Goal: Entertainment & Leisure: Consume media (video, audio)

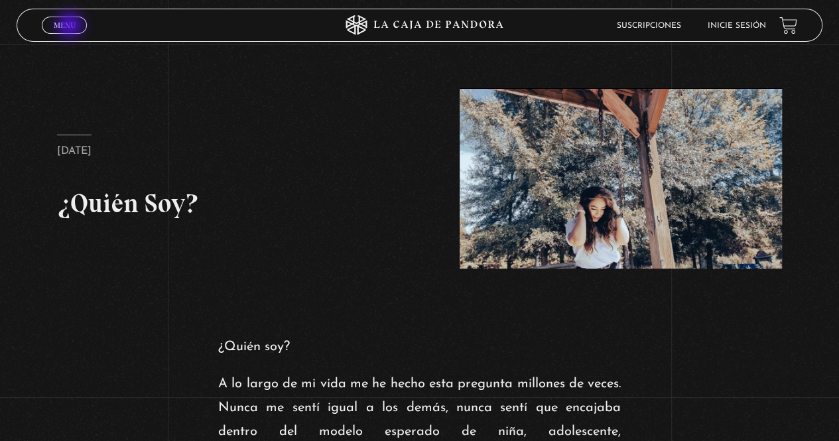
click at [71, 27] on span "Menu" at bounding box center [65, 25] width 22 height 8
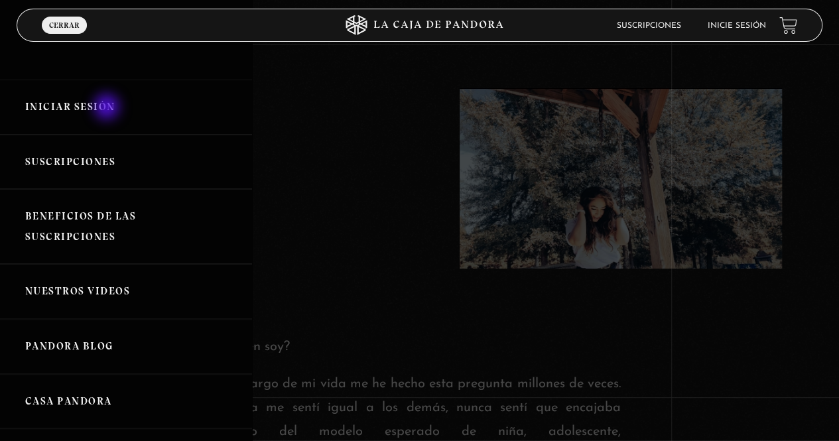
click at [108, 108] on link "Iniciar Sesión" at bounding box center [126, 107] width 252 height 55
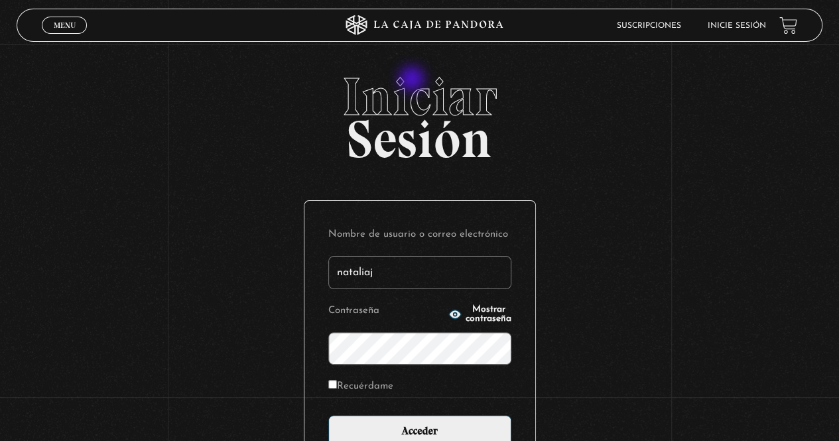
type input "nataliaj"
click at [328, 415] on input "Acceder" at bounding box center [419, 431] width 183 height 33
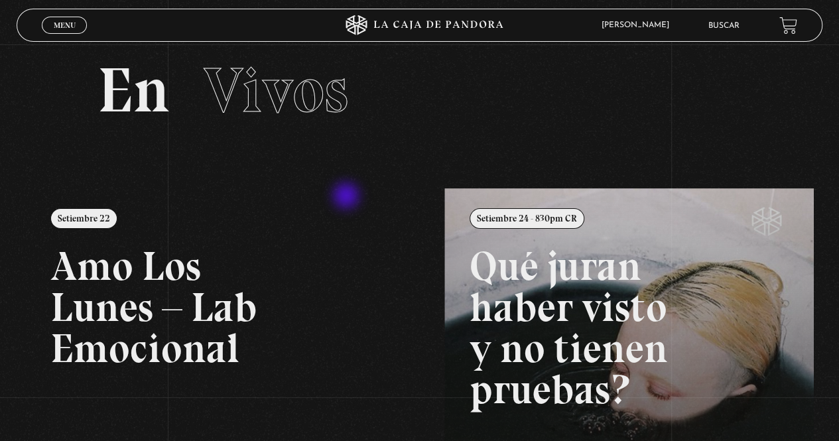
scroll to position [199, 0]
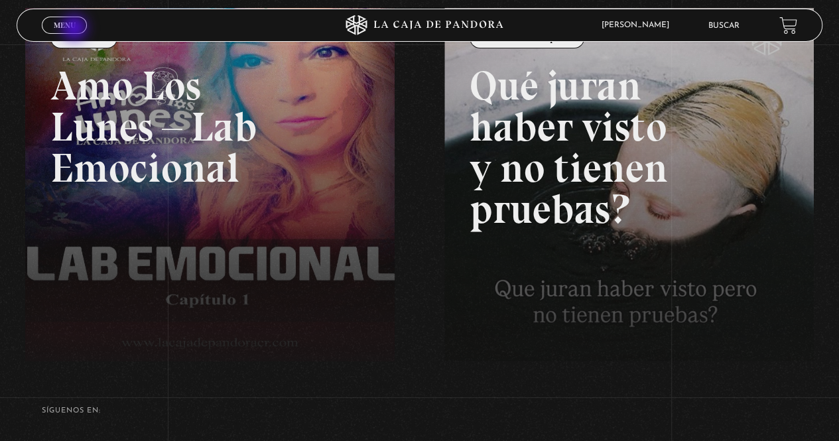
click at [76, 22] on link "Menu Cerrar" at bounding box center [64, 25] width 45 height 17
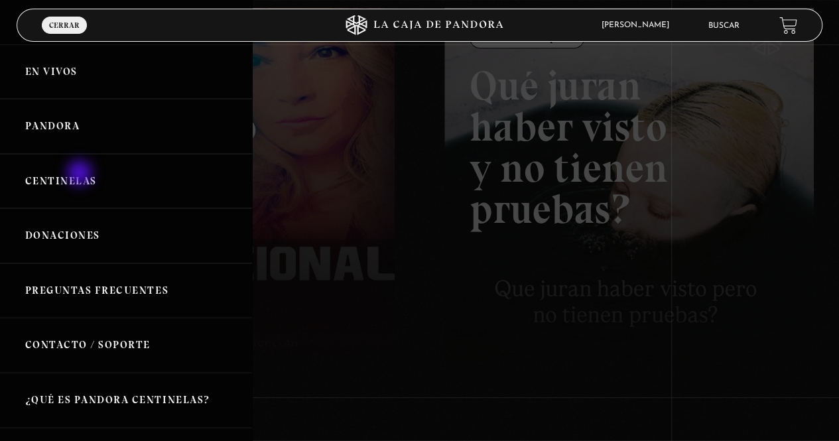
click at [81, 174] on link "Centinelas" at bounding box center [126, 181] width 252 height 55
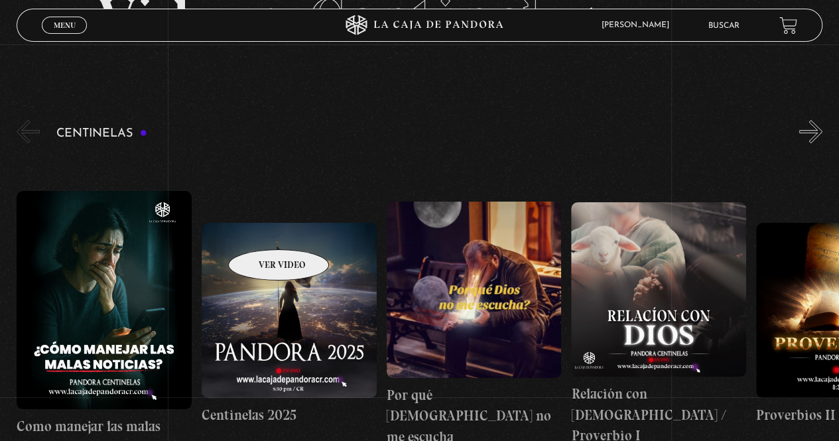
scroll to position [199, 0]
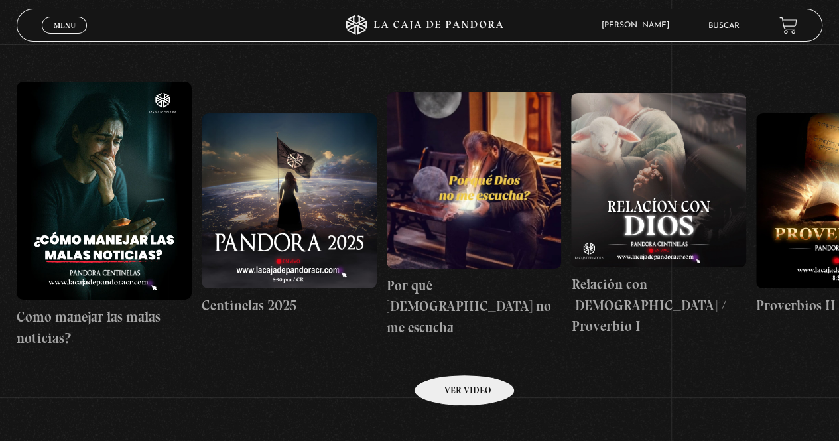
click at [447, 355] on link "Por qué [DEMOGRAPHIC_DATA] no me escucha" at bounding box center [473, 215] width 175 height 343
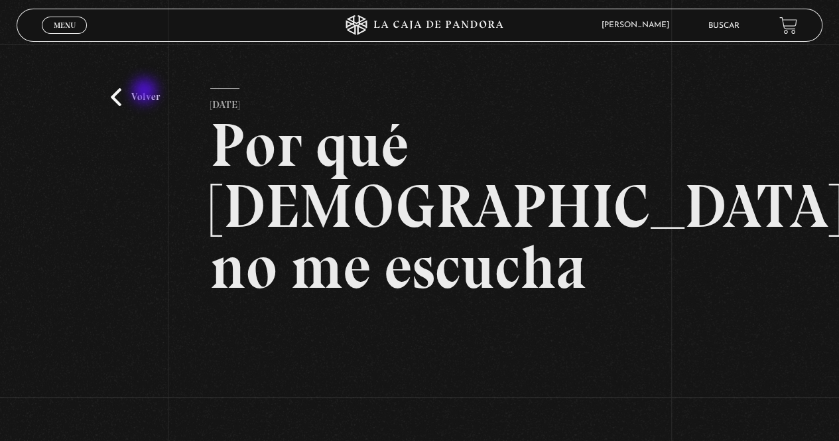
click at [146, 92] on link "Volver" at bounding box center [135, 97] width 49 height 18
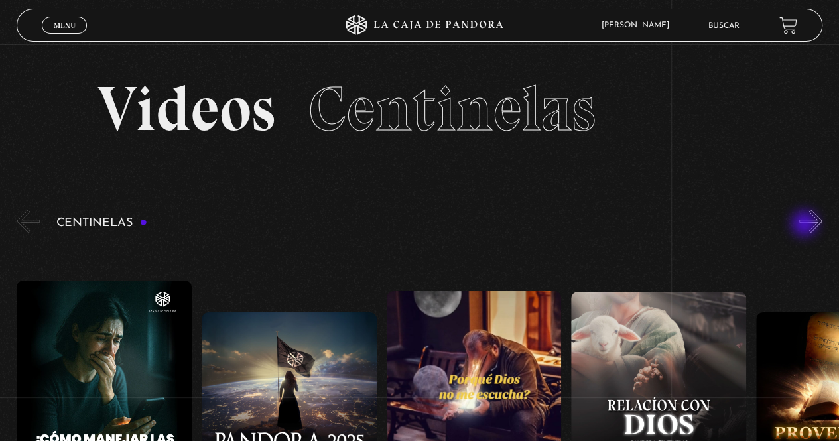
click at [808, 225] on div "Centinelas" at bounding box center [428, 396] width 822 height 378
click at [814, 223] on button "»" at bounding box center [810, 220] width 23 height 23
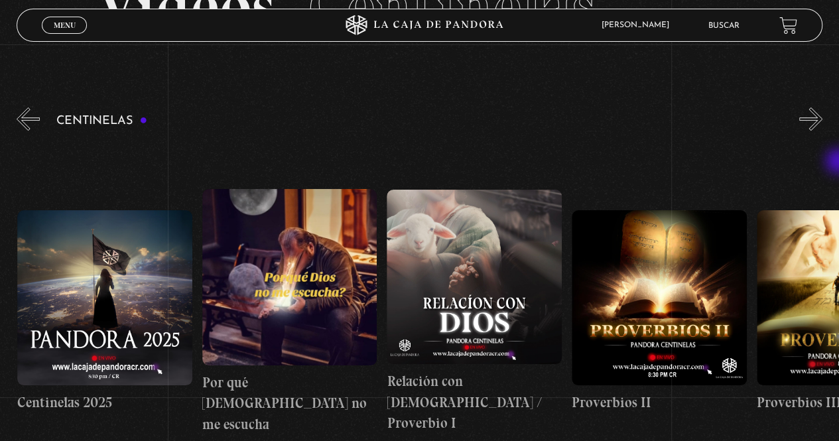
scroll to position [116, 0]
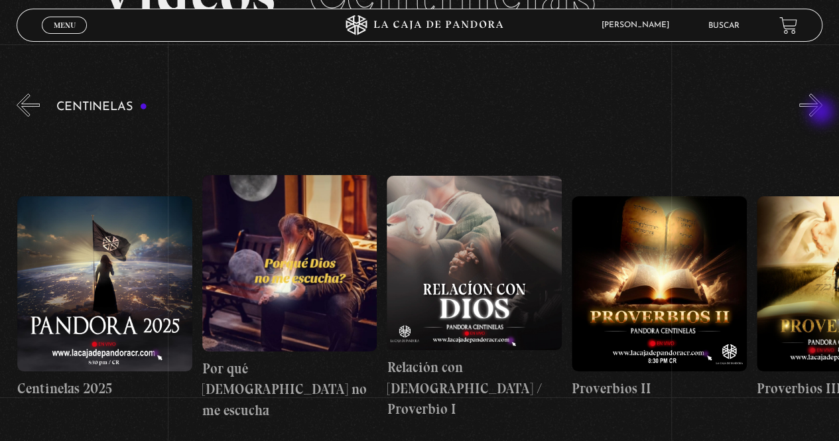
click at [822, 113] on button "»" at bounding box center [810, 104] width 23 height 23
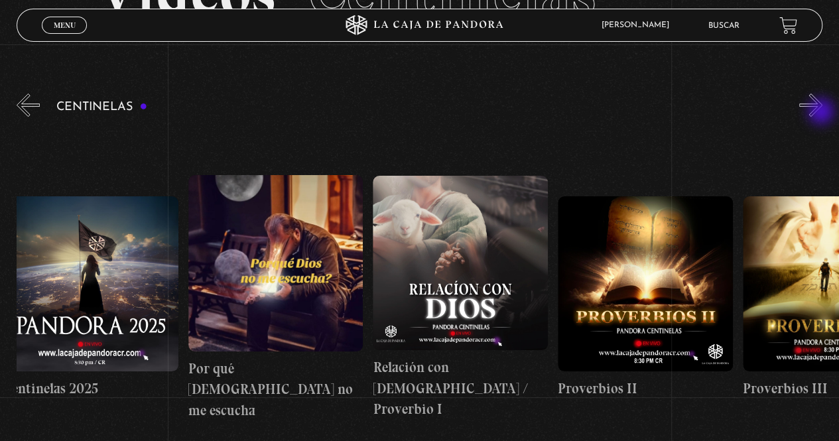
click at [822, 113] on button "»" at bounding box center [810, 104] width 23 height 23
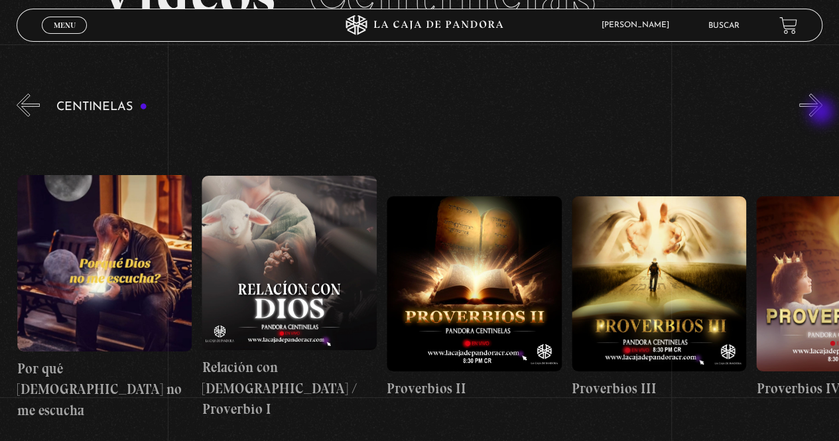
click at [822, 113] on button "»" at bounding box center [810, 104] width 23 height 23
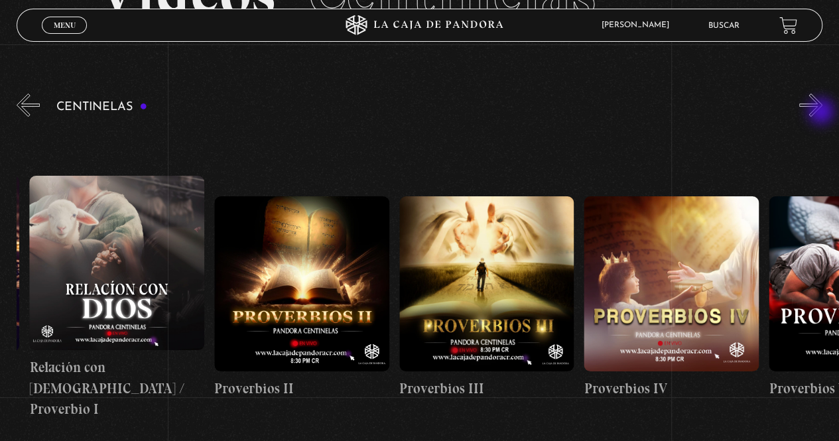
click at [822, 113] on button "»" at bounding box center [810, 104] width 23 height 23
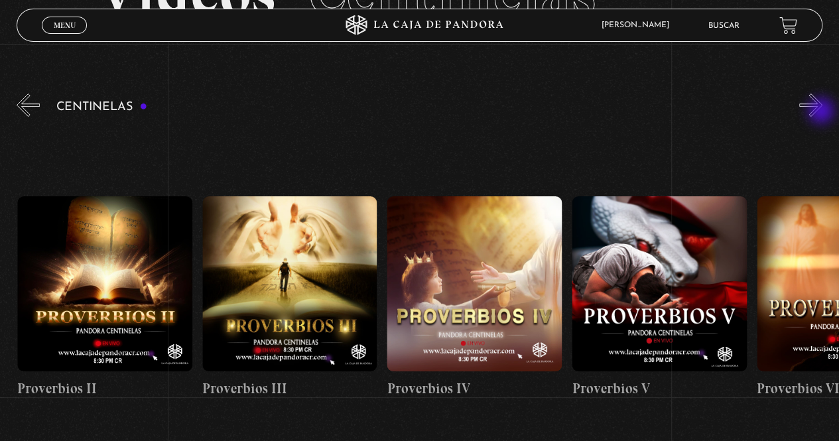
click at [822, 112] on button "»" at bounding box center [810, 104] width 23 height 23
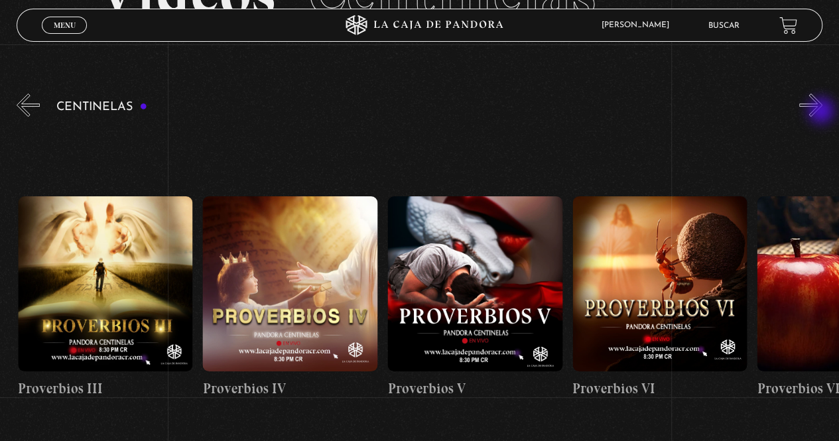
click at [822, 112] on button "»" at bounding box center [810, 104] width 23 height 23
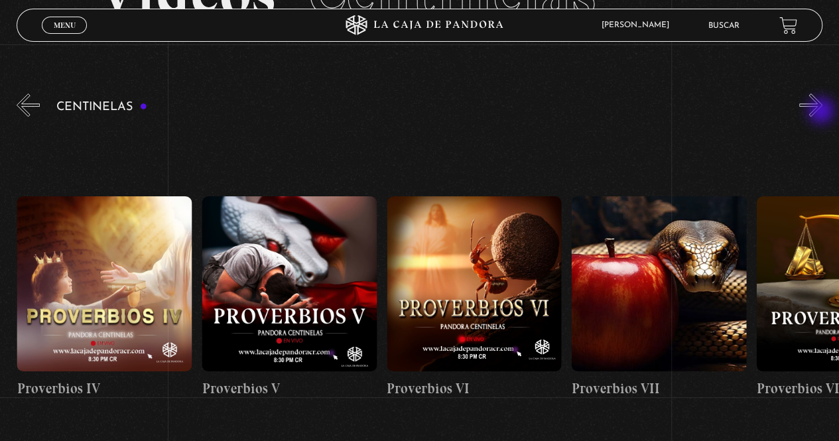
click at [822, 112] on button "»" at bounding box center [810, 104] width 23 height 23
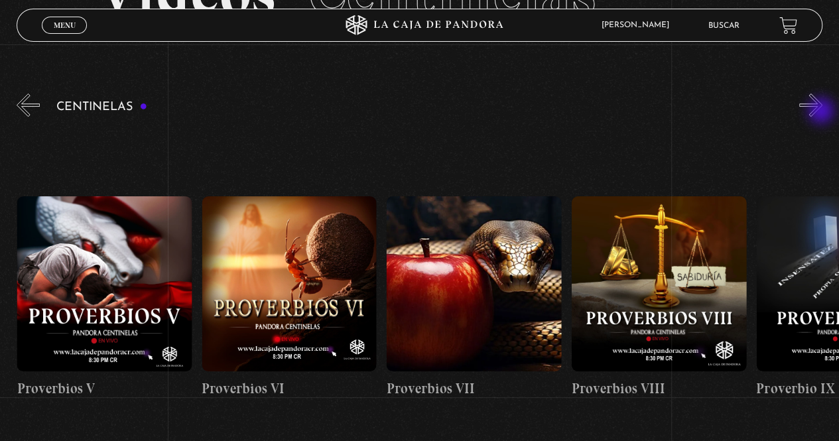
click at [822, 112] on button "»" at bounding box center [810, 104] width 23 height 23
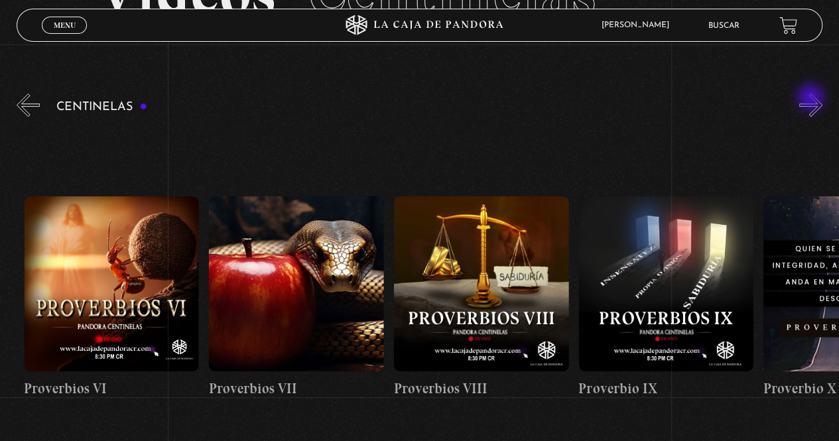
click at [811, 99] on button "»" at bounding box center [810, 104] width 23 height 23
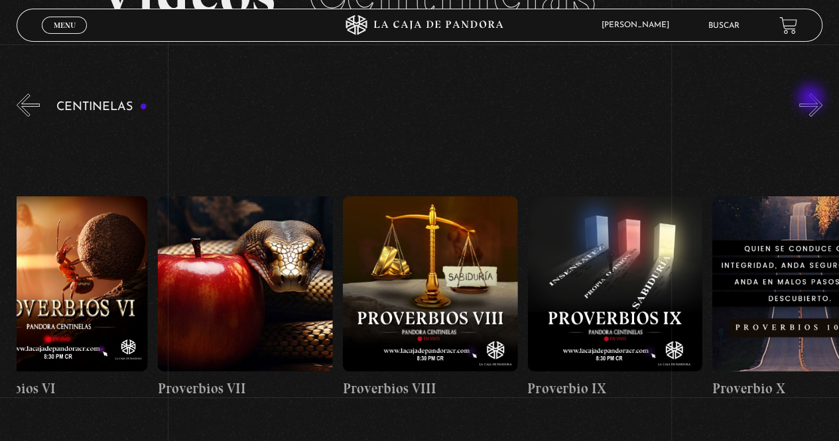
click at [811, 99] on button "»" at bounding box center [810, 104] width 23 height 23
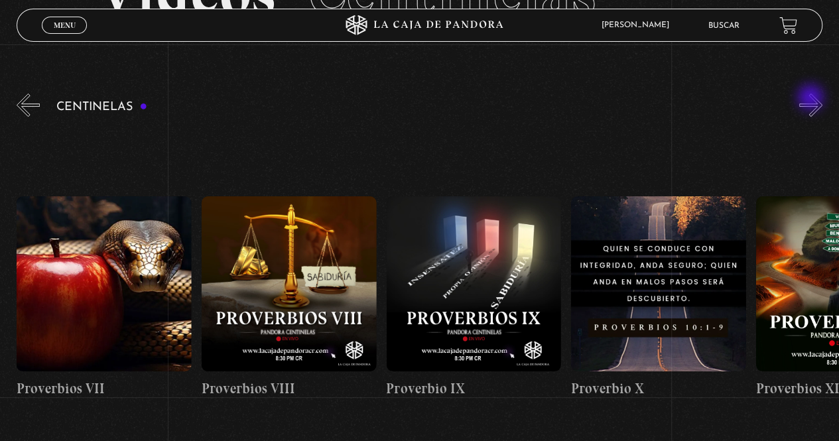
click at [811, 99] on button "»" at bounding box center [810, 104] width 23 height 23
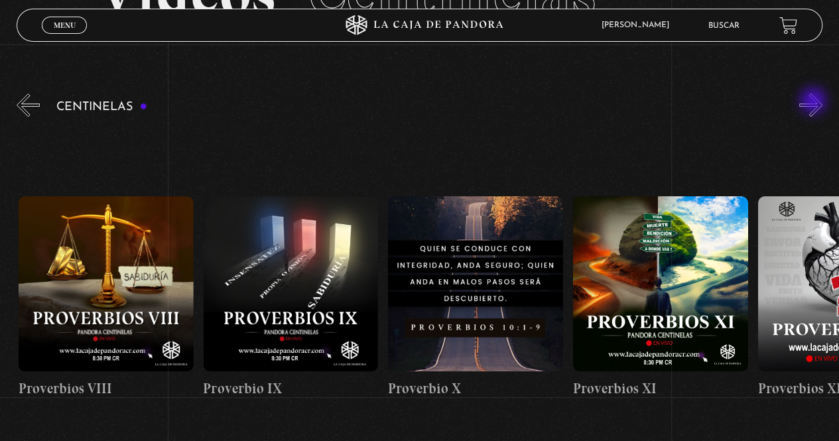
click at [814, 102] on button "»" at bounding box center [810, 104] width 23 height 23
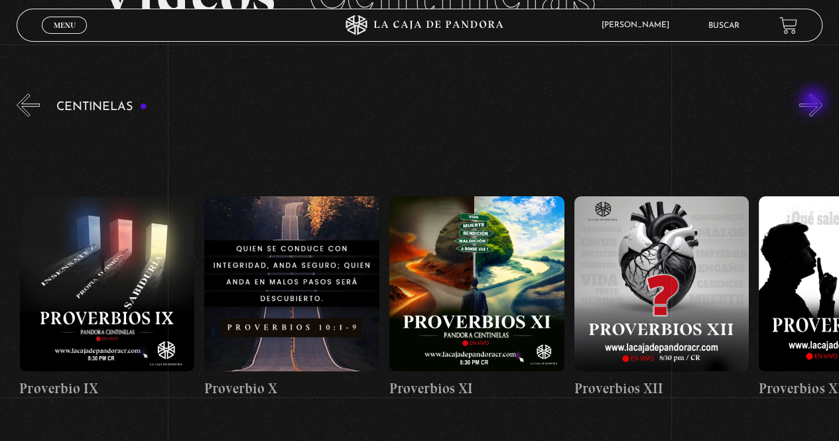
click at [814, 102] on button "»" at bounding box center [810, 104] width 23 height 23
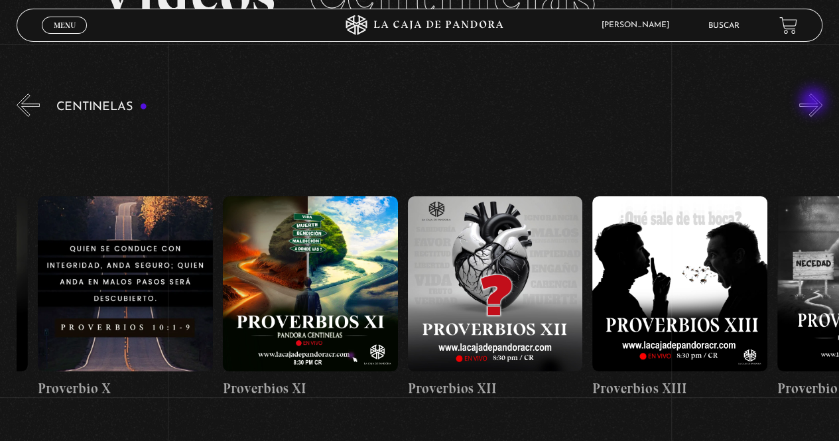
click at [814, 102] on button "»" at bounding box center [810, 104] width 23 height 23
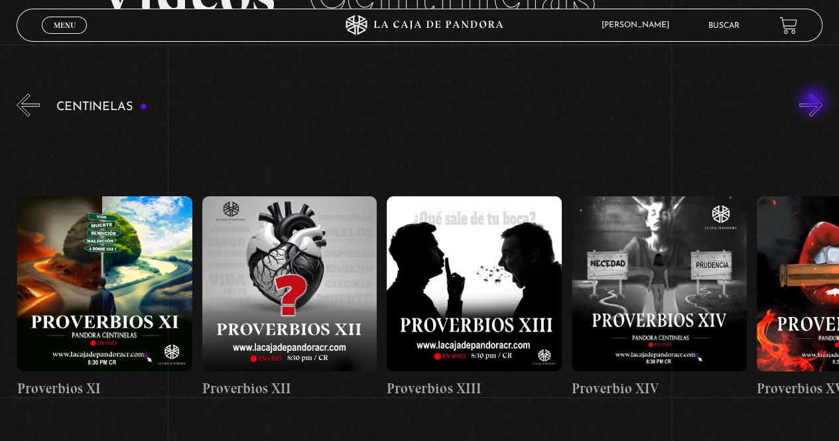
click at [814, 102] on button "»" at bounding box center [810, 104] width 23 height 23
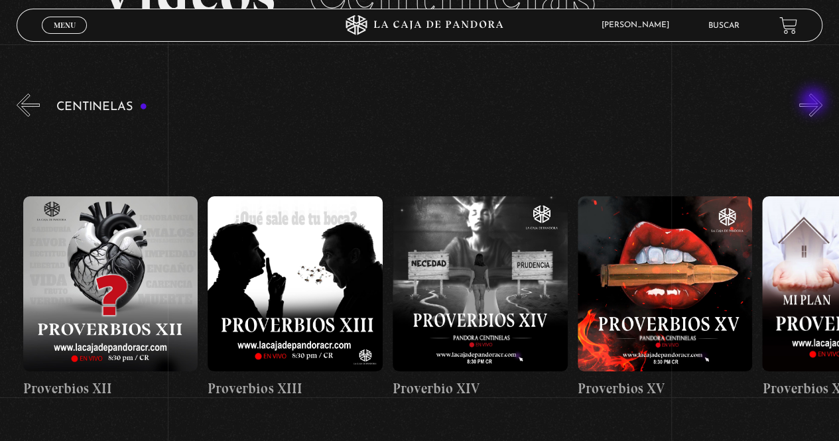
click at [814, 102] on button "»" at bounding box center [810, 104] width 23 height 23
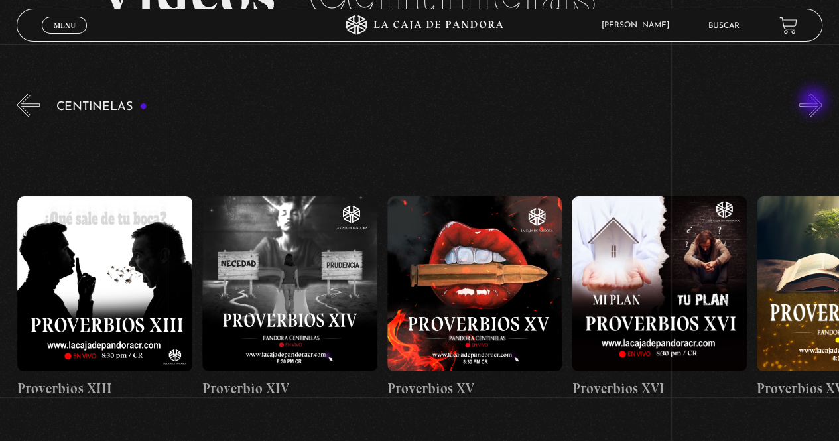
click at [814, 102] on button "»" at bounding box center [810, 104] width 23 height 23
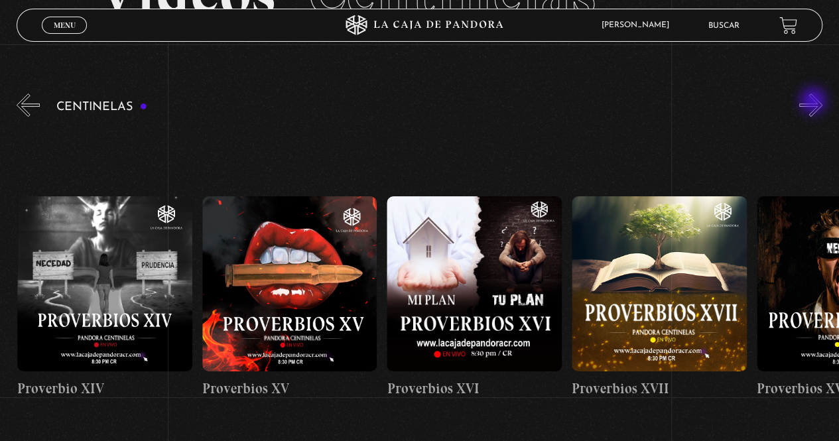
click at [814, 102] on button "»" at bounding box center [810, 104] width 23 height 23
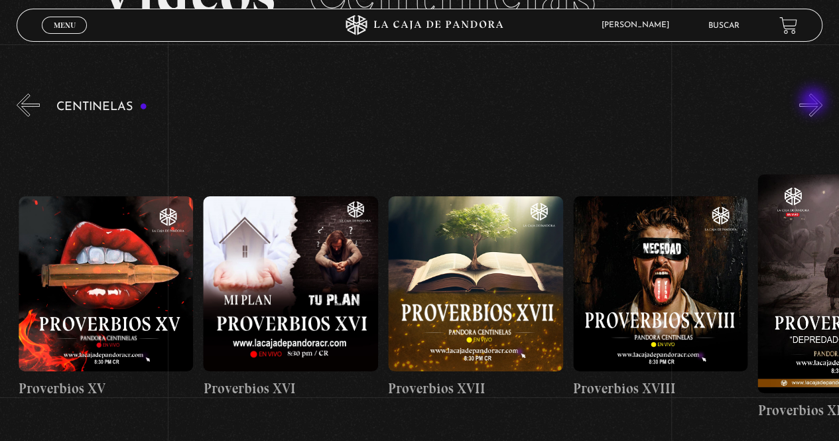
click at [814, 102] on button "»" at bounding box center [810, 104] width 23 height 23
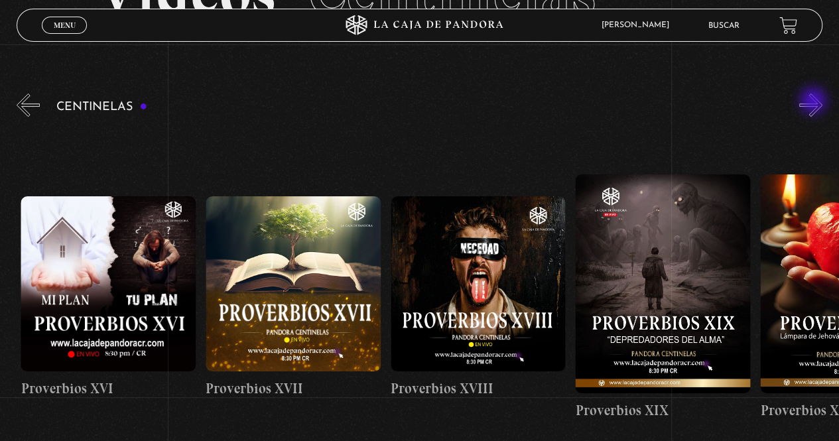
click at [814, 102] on button "»" at bounding box center [810, 104] width 23 height 23
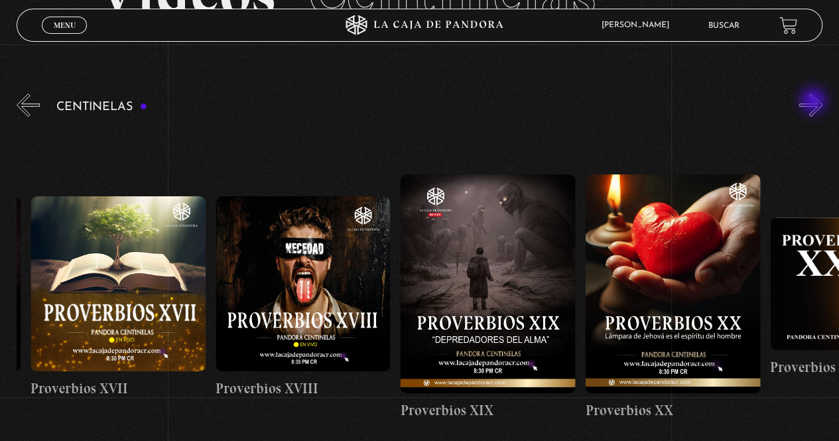
click at [814, 102] on button "»" at bounding box center [810, 104] width 23 height 23
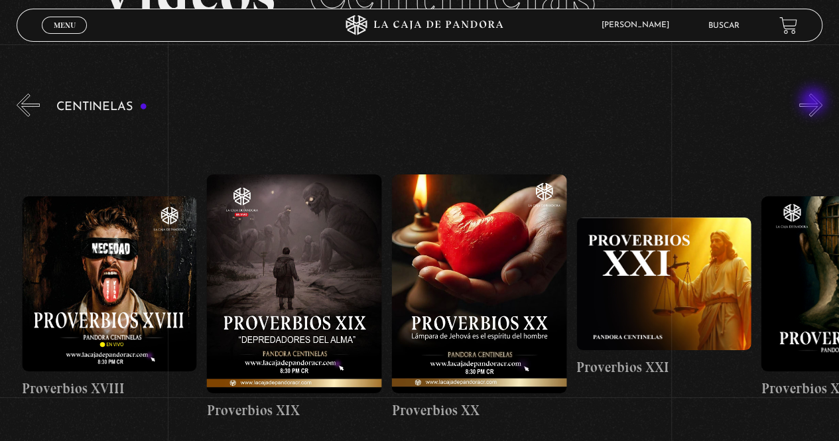
click at [814, 102] on button "»" at bounding box center [810, 104] width 23 height 23
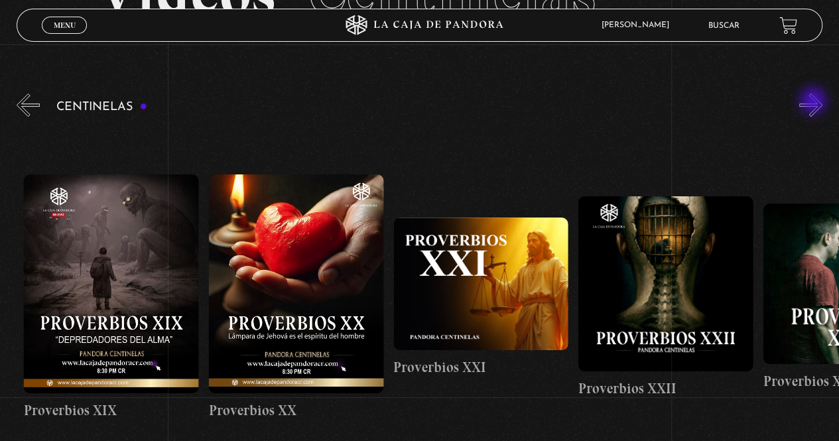
click at [814, 102] on button "»" at bounding box center [810, 104] width 23 height 23
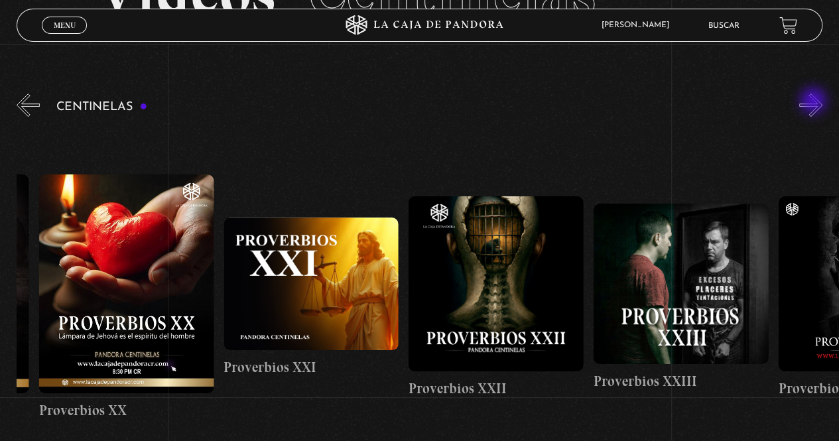
click at [814, 102] on button "»" at bounding box center [810, 104] width 23 height 23
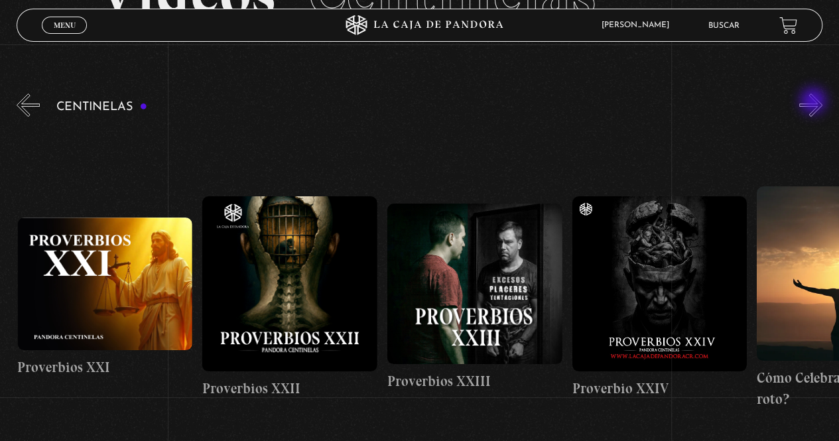
click at [814, 102] on button "»" at bounding box center [810, 104] width 23 height 23
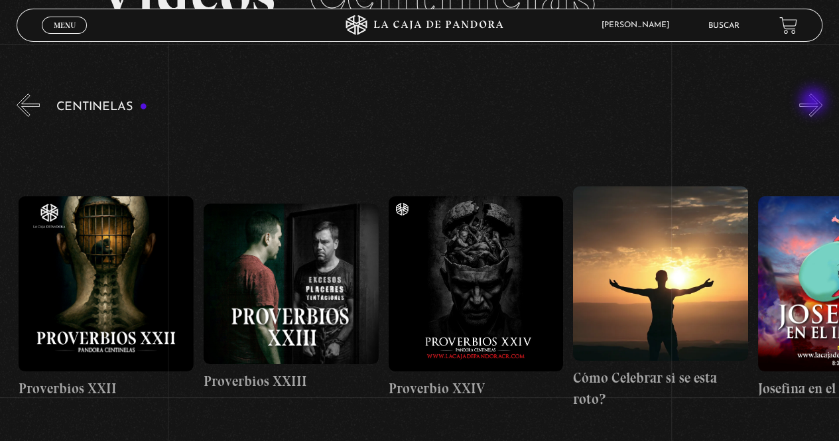
click at [814, 102] on button "»" at bounding box center [810, 104] width 23 height 23
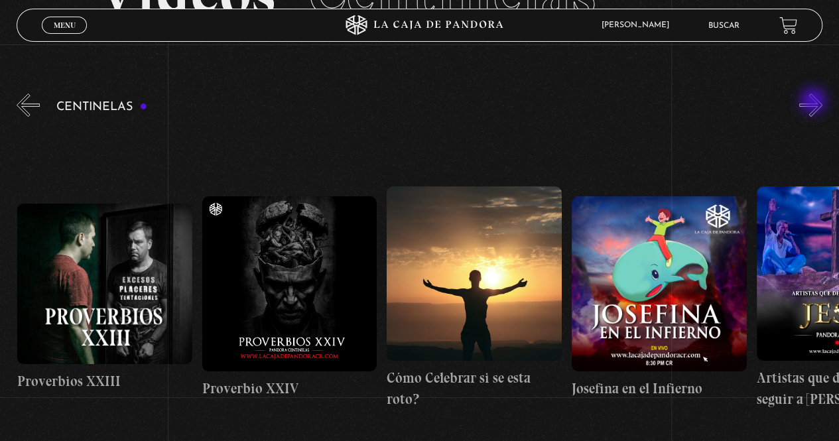
click at [814, 102] on button "»" at bounding box center [810, 104] width 23 height 23
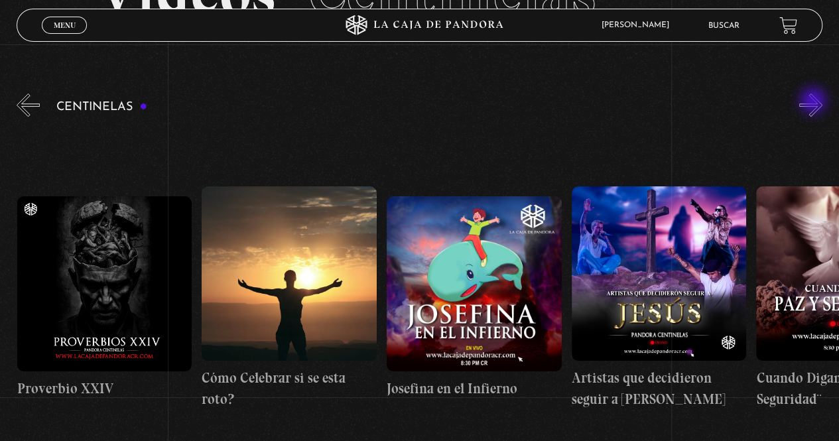
click at [814, 102] on button "»" at bounding box center [810, 104] width 23 height 23
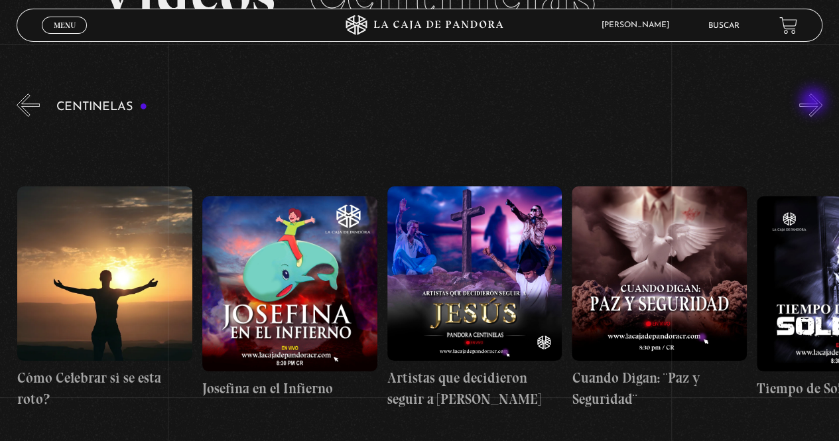
click at [814, 102] on button "»" at bounding box center [810, 104] width 23 height 23
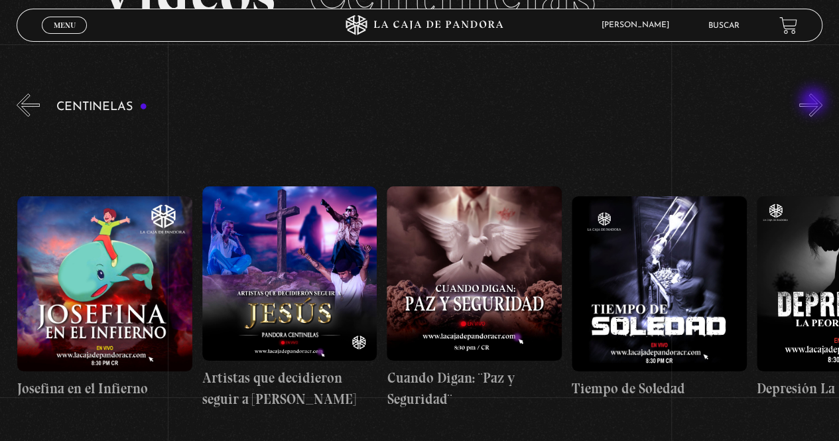
scroll to position [0, 5172]
click at [814, 102] on button "»" at bounding box center [810, 104] width 23 height 23
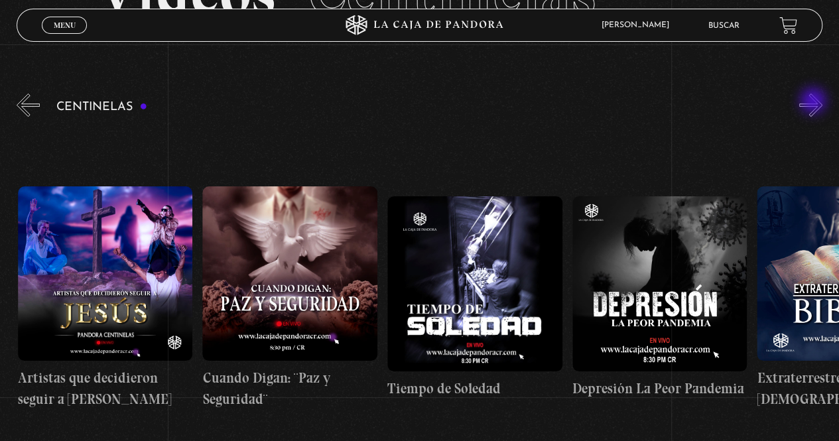
scroll to position [0, 5357]
click at [814, 102] on button "»" at bounding box center [810, 104] width 23 height 23
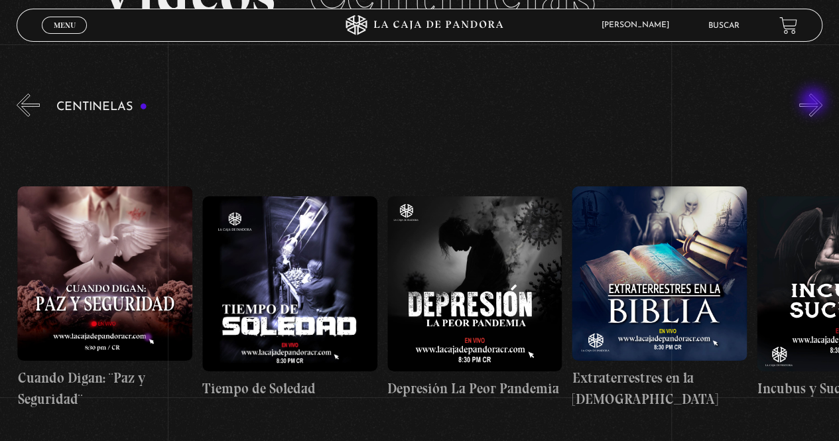
click at [814, 102] on button "»" at bounding box center [810, 104] width 23 height 23
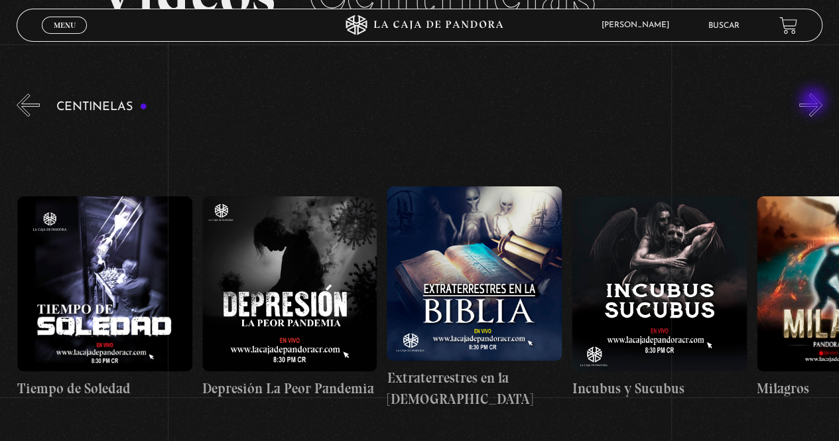
scroll to position [0, 5726]
click at [814, 102] on button "»" at bounding box center [810, 104] width 23 height 23
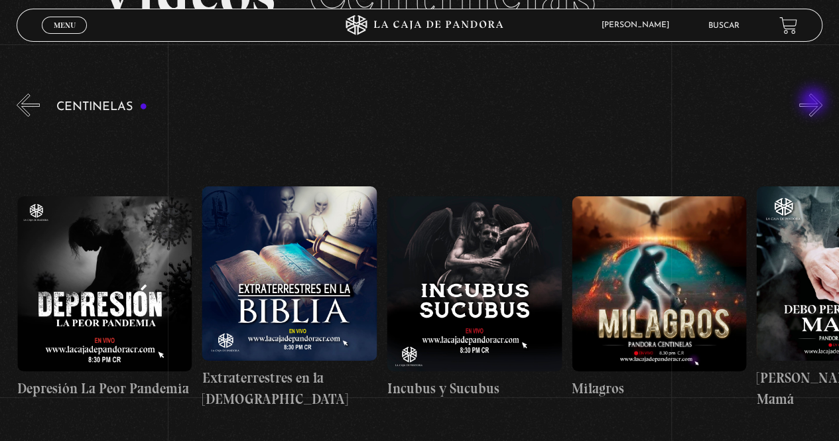
click at [814, 102] on button "»" at bounding box center [810, 104] width 23 height 23
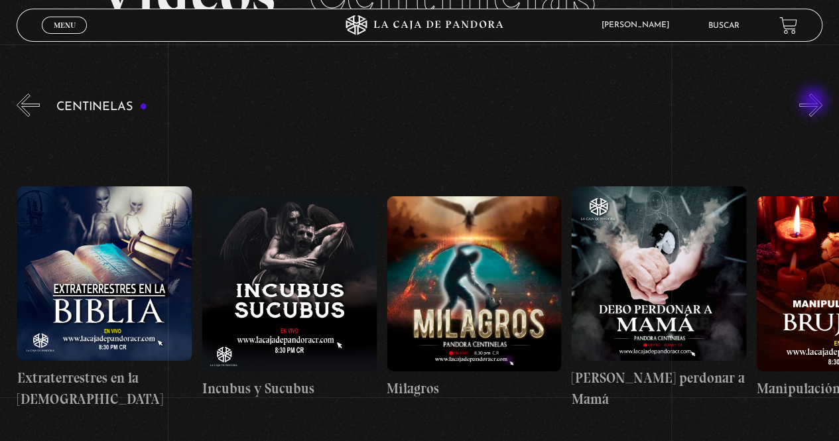
click at [814, 102] on button "»" at bounding box center [810, 104] width 23 height 23
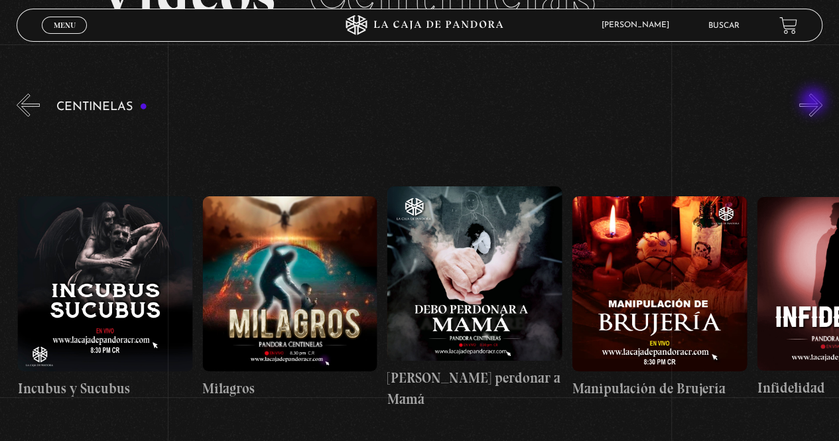
click at [814, 102] on button "»" at bounding box center [810, 104] width 23 height 23
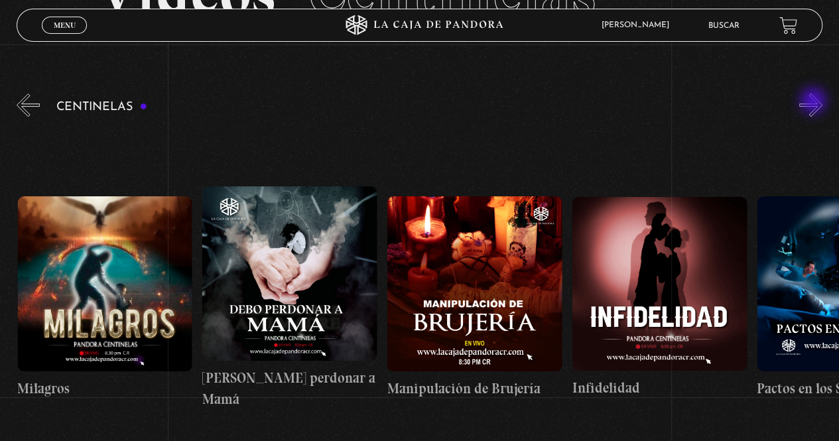
click at [814, 102] on button "»" at bounding box center [810, 104] width 23 height 23
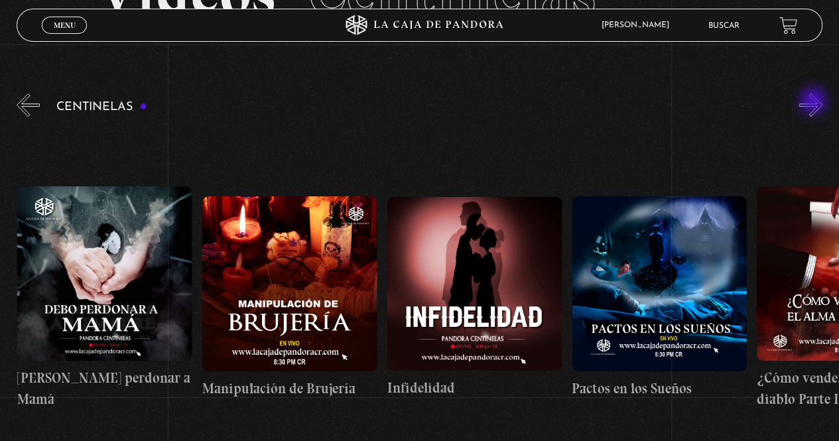
click at [814, 102] on button "»" at bounding box center [810, 104] width 23 height 23
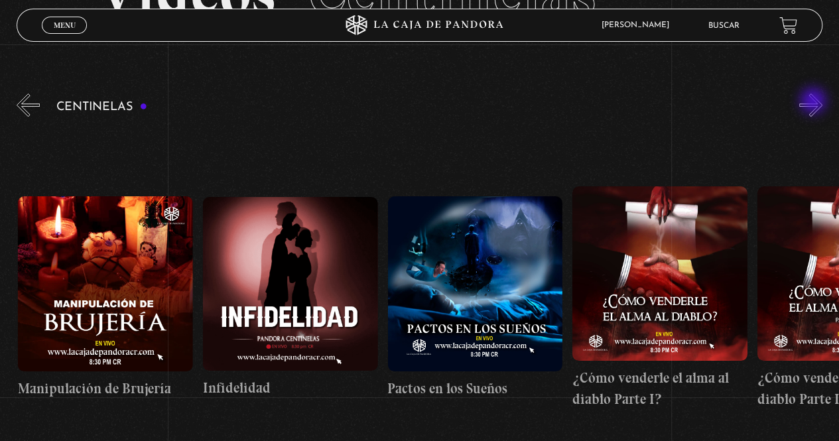
click at [814, 102] on button "»" at bounding box center [810, 104] width 23 height 23
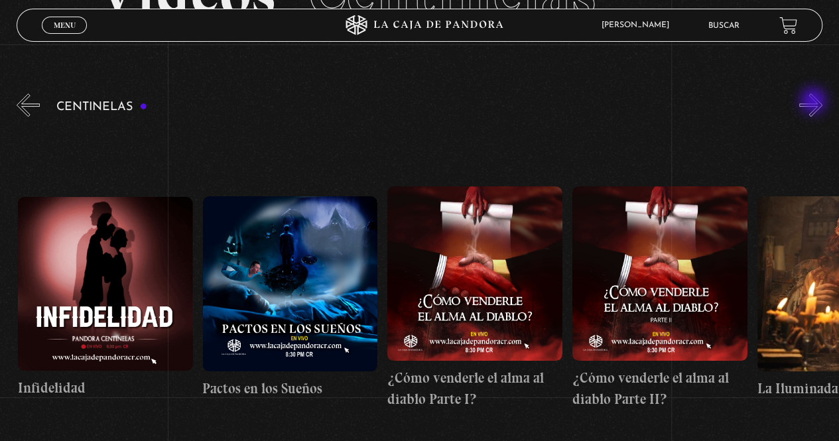
click at [814, 102] on button "»" at bounding box center [810, 104] width 23 height 23
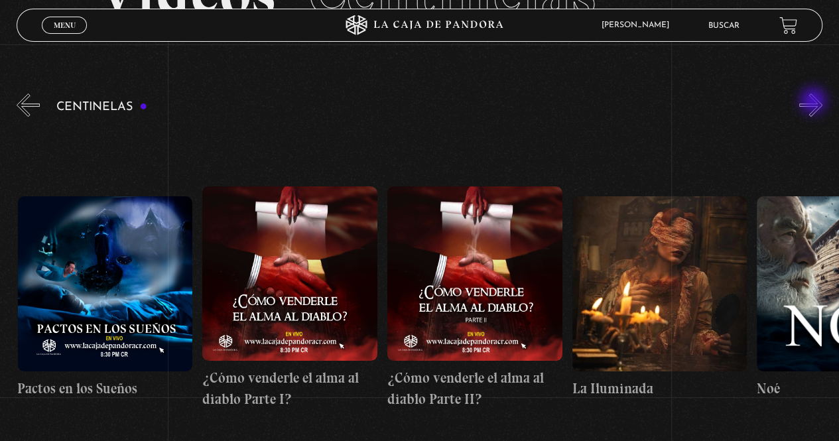
click at [814, 102] on button "»" at bounding box center [810, 104] width 23 height 23
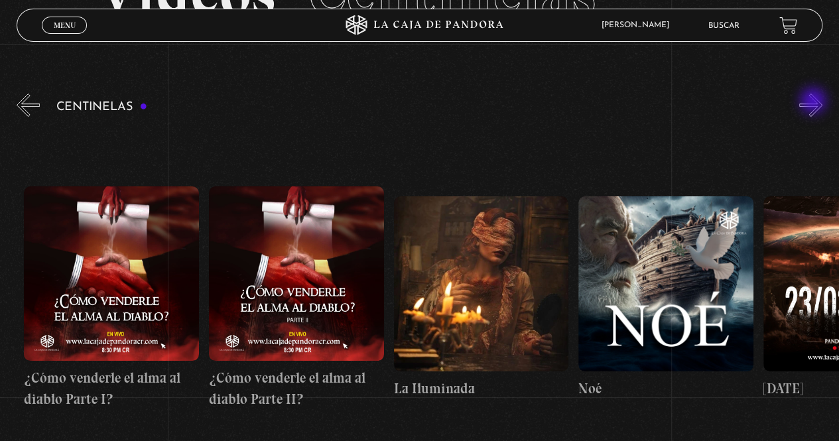
click at [814, 102] on button "»" at bounding box center [810, 104] width 23 height 23
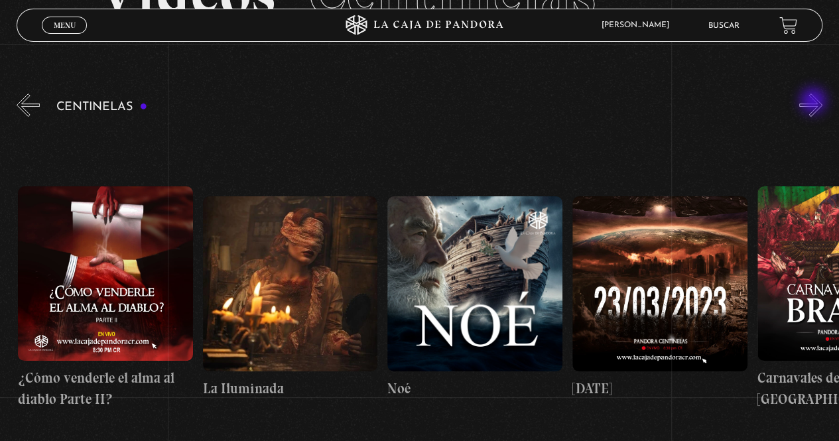
click at [814, 102] on button "»" at bounding box center [810, 104] width 23 height 23
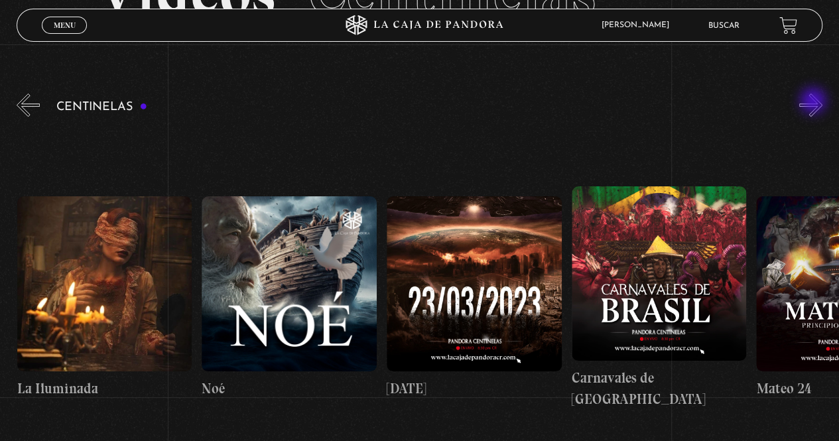
click at [814, 102] on button "»" at bounding box center [810, 104] width 23 height 23
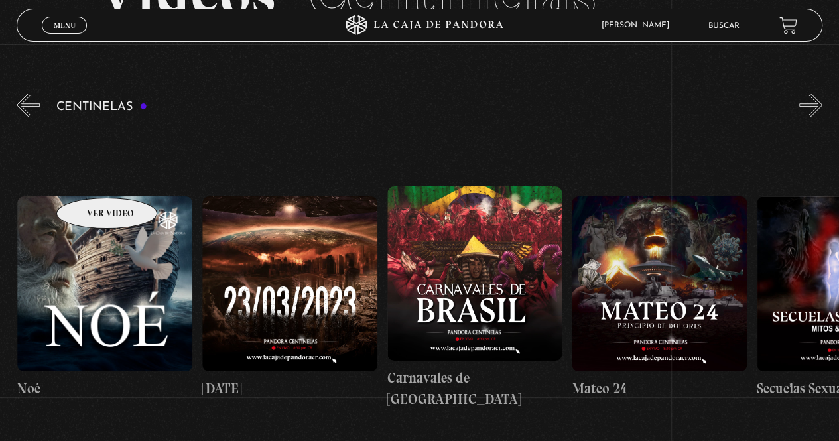
scroll to position [0, 7942]
click at [823, 117] on div "Centinelas" at bounding box center [428, 280] width 822 height 378
click at [819, 105] on button "»" at bounding box center [810, 104] width 23 height 23
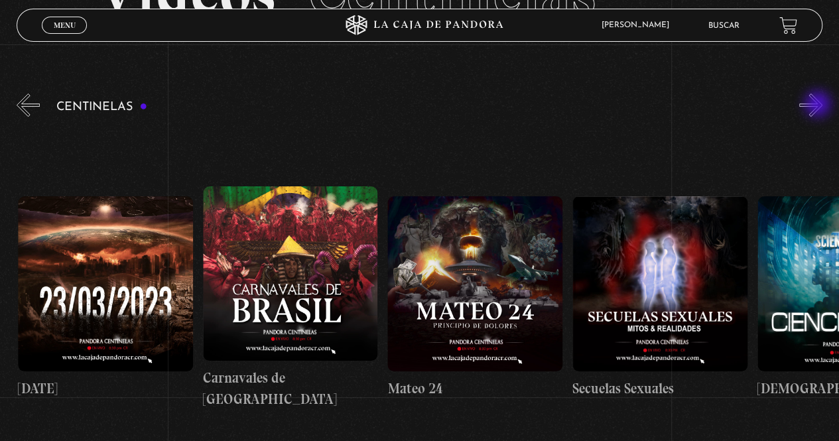
click at [819, 105] on button "»" at bounding box center [810, 104] width 23 height 23
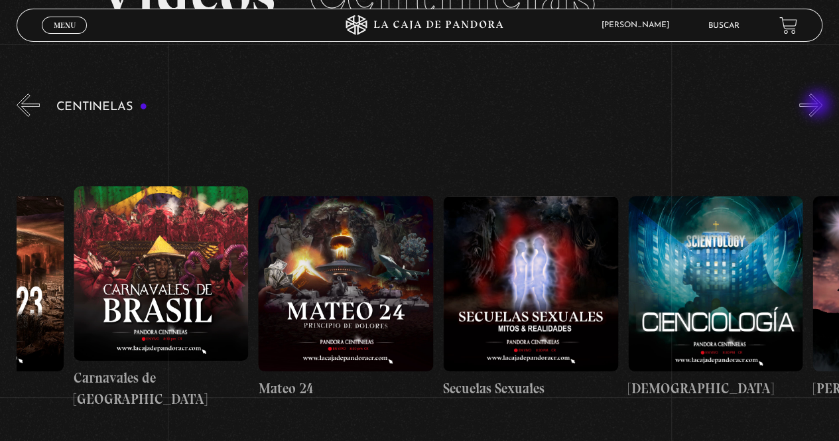
click at [819, 105] on button "»" at bounding box center [810, 104] width 23 height 23
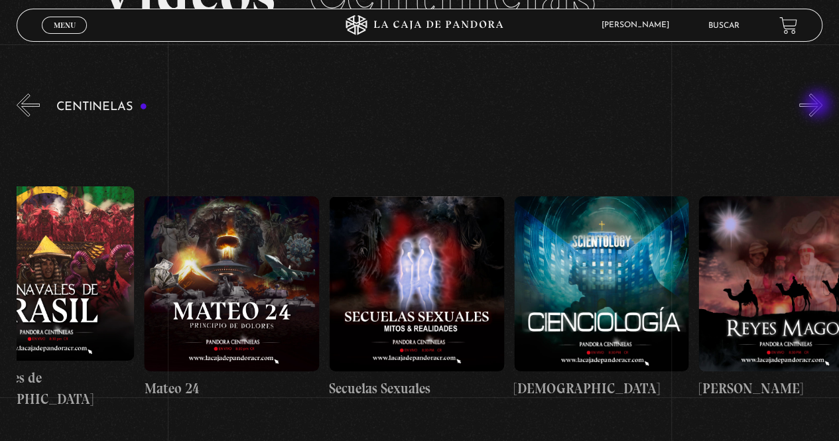
click at [819, 105] on button "»" at bounding box center [810, 104] width 23 height 23
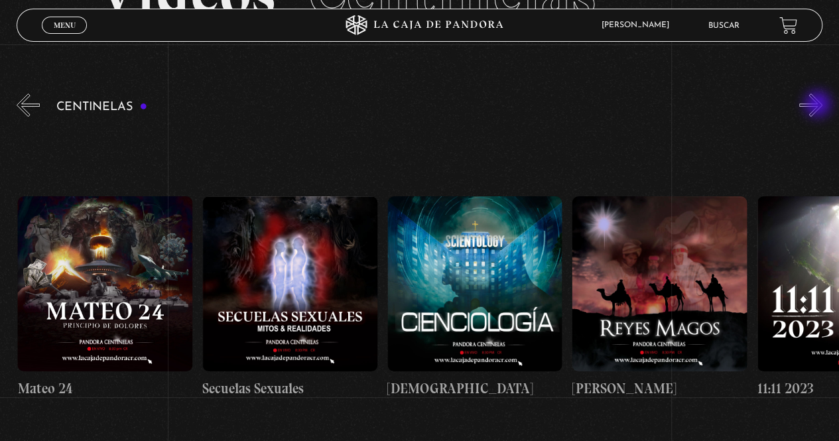
click at [819, 105] on button "»" at bounding box center [810, 104] width 23 height 23
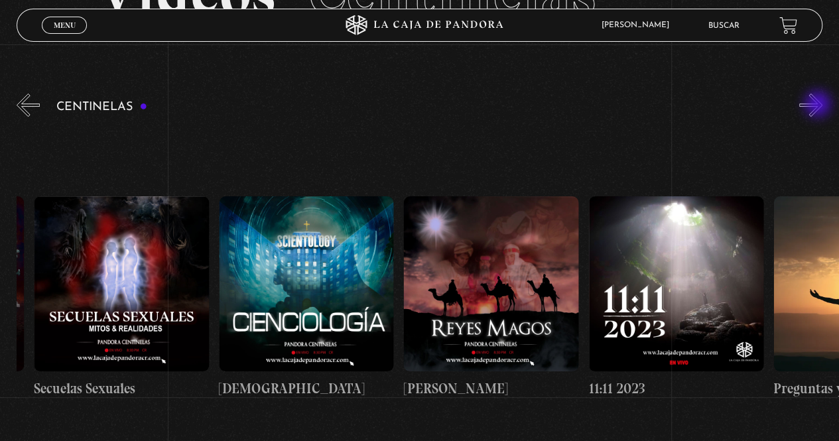
click at [819, 105] on button "»" at bounding box center [810, 104] width 23 height 23
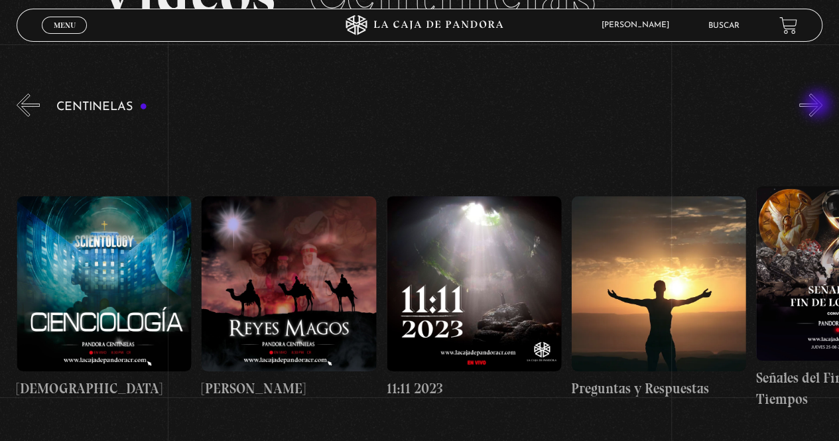
click at [819, 105] on button "»" at bounding box center [810, 104] width 23 height 23
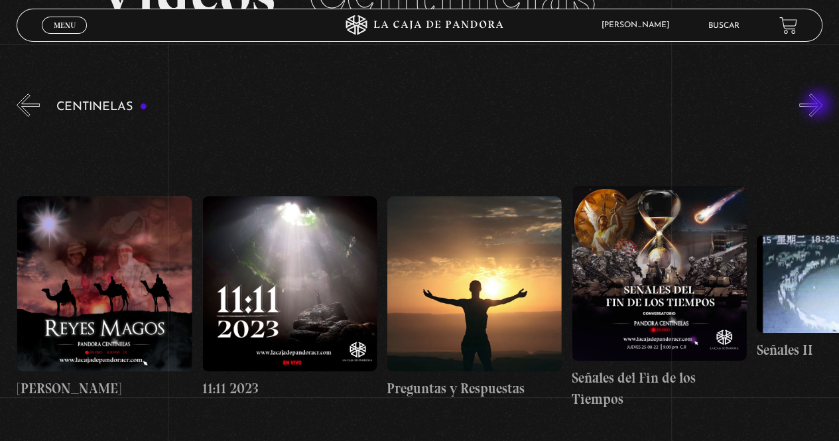
click at [819, 105] on button "»" at bounding box center [810, 104] width 23 height 23
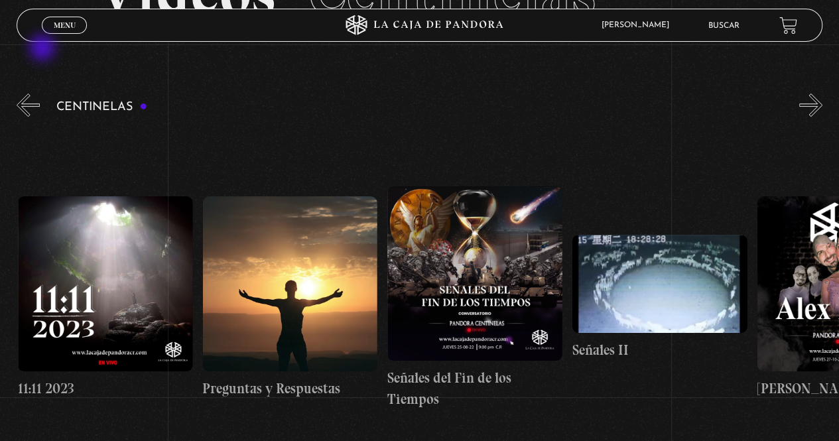
scroll to position [0, 9236]
click at [62, 29] on span "Menu" at bounding box center [65, 25] width 22 height 8
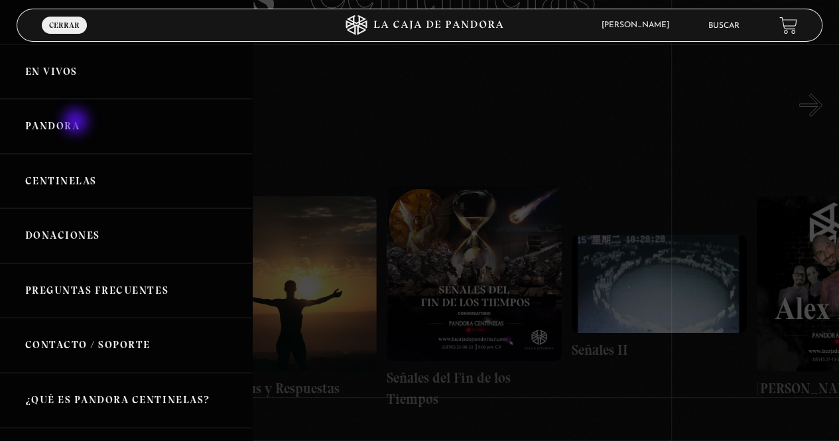
click at [76, 118] on link "Pandora" at bounding box center [126, 126] width 252 height 55
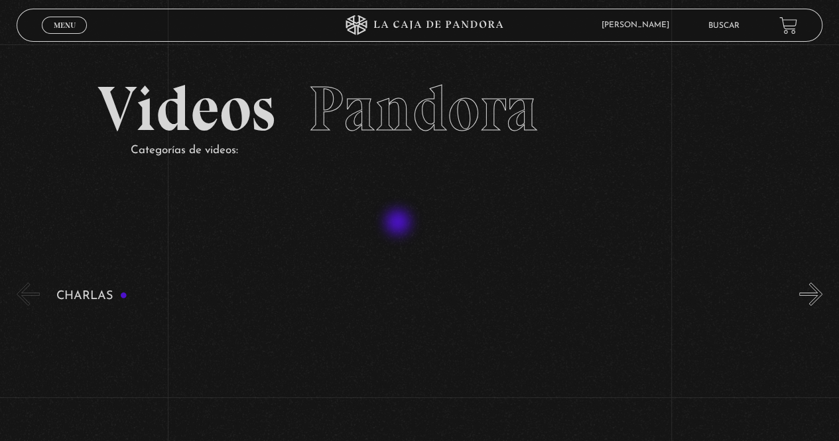
scroll to position [199, 0]
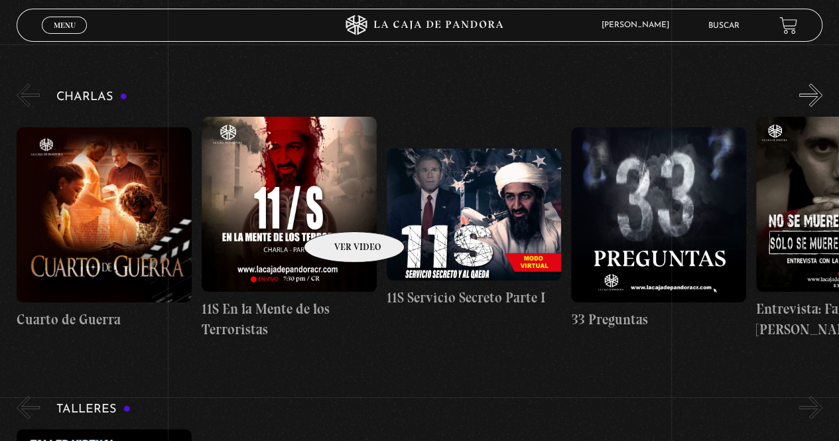
click at [335, 211] on figure at bounding box center [289, 204] width 175 height 174
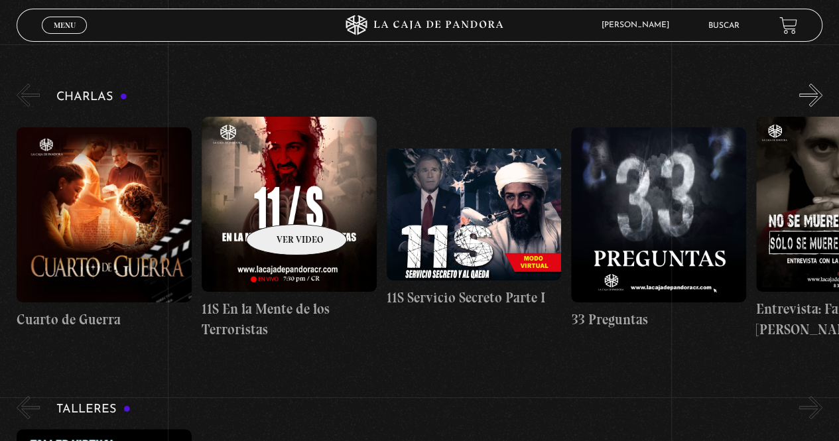
click at [279, 204] on figure at bounding box center [289, 204] width 175 height 174
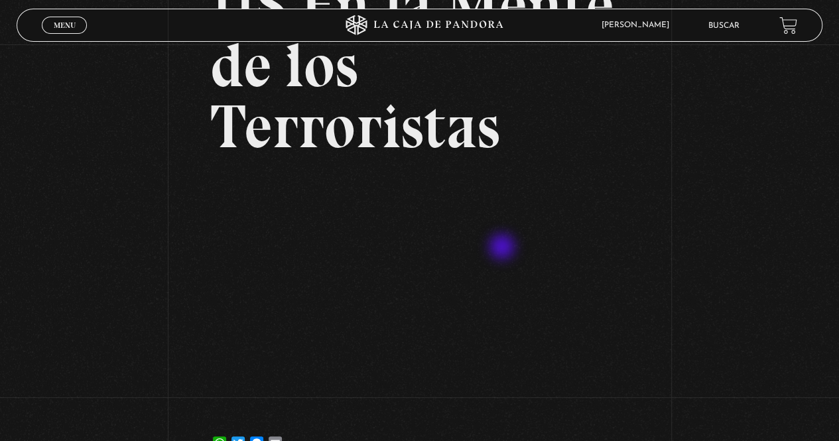
scroll to position [199, 0]
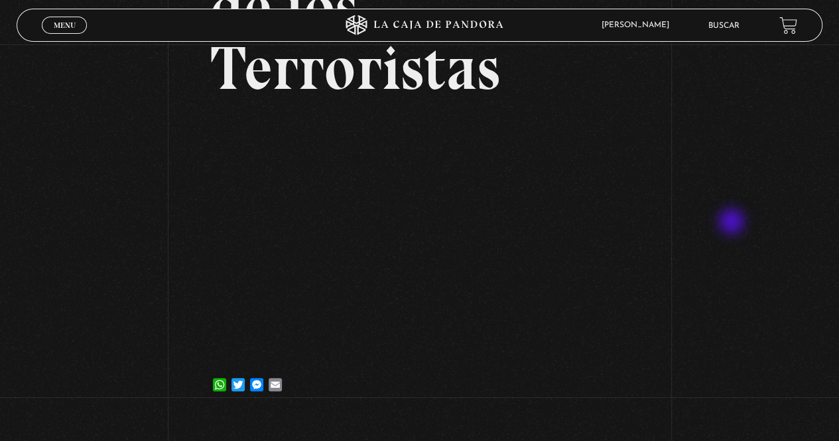
click at [732, 223] on div "Volver [DATE] 11S En la Mente de los Terroristas WhatsApp Twitter Messenger Ema…" at bounding box center [419, 131] width 839 height 570
click at [165, 254] on div "Volver 24 septiembre, 2024 11S En la Mente de los Terroristas WhatsApp Twitter …" at bounding box center [419, 131] width 839 height 570
click at [668, 261] on div "Volver 24 septiembre, 2024 11S En la Mente de los Terroristas WhatsApp Twitter …" at bounding box center [419, 131] width 839 height 570
click at [765, 203] on div "Volver 24 septiembre, 2024 11S En la Mente de los Terroristas WhatsApp Twitter …" at bounding box center [419, 131] width 839 height 570
click at [685, 291] on div "Volver 24 septiembre, 2024 11S En la Mente de los Terroristas WhatsApp Twitter …" at bounding box center [419, 131] width 839 height 570
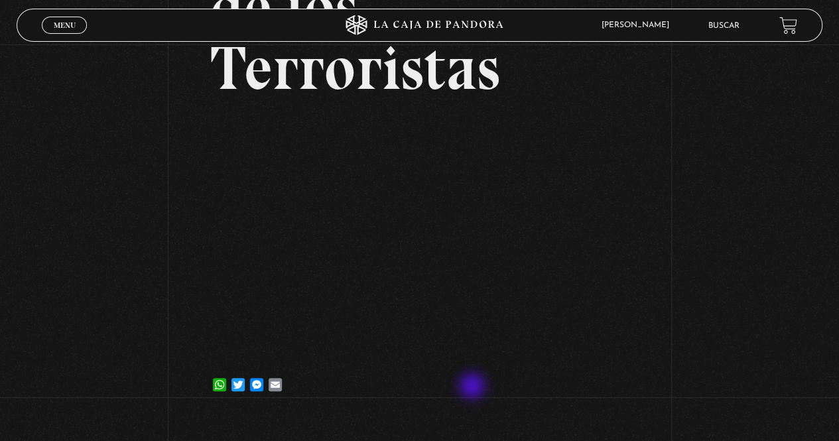
click at [474, 388] on div "WhatsApp Twitter Messenger Email" at bounding box center [419, 378] width 418 height 27
click at [732, 166] on div "Volver 24 septiembre, 2024 11S En la Mente de los Terroristas WhatsApp Twitter …" at bounding box center [419, 131] width 839 height 570
click at [772, 217] on div "Volver 24 septiembre, 2024 11S En la Mente de los Terroristas WhatsApp Twitter …" at bounding box center [419, 131] width 839 height 570
click at [712, 313] on div "Volver 24 septiembre, 2024 11S En la Mente de los Terroristas WhatsApp Twitter …" at bounding box center [419, 131] width 839 height 570
click at [679, 223] on div "Volver 24 septiembre, 2024 11S En la Mente de los Terroristas WhatsApp Twitter …" at bounding box center [419, 131] width 839 height 570
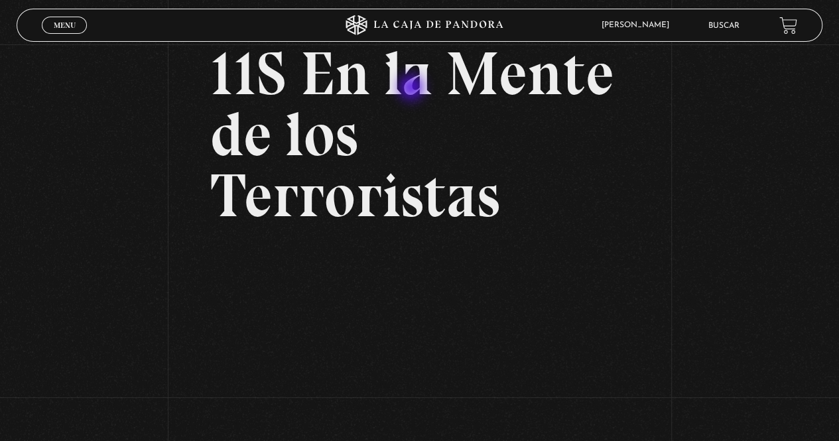
scroll to position [66, 0]
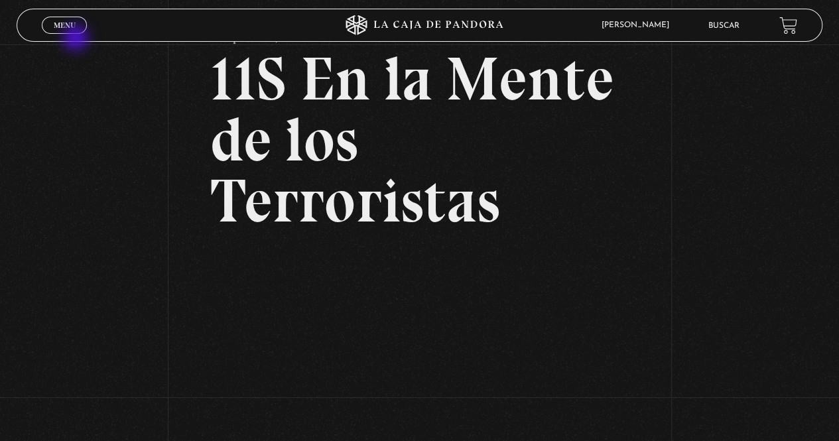
click at [81, 31] on link "Menu Cerrar" at bounding box center [64, 25] width 45 height 17
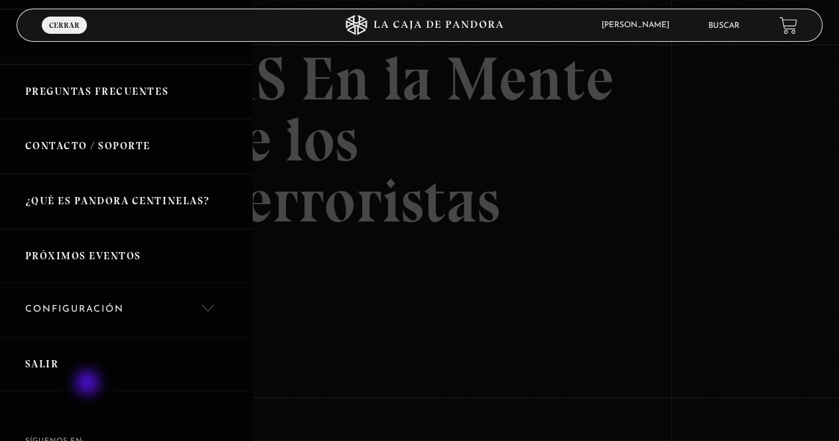
scroll to position [278, 0]
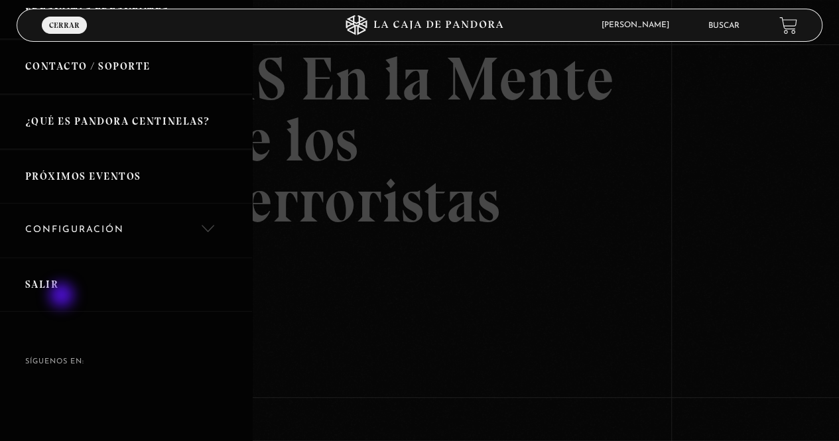
click at [52, 283] on link "Salir" at bounding box center [126, 284] width 252 height 55
